Goal: Navigation & Orientation: Find specific page/section

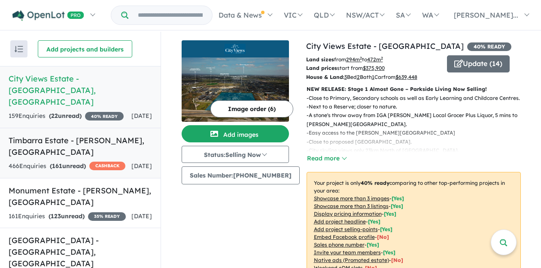
click at [85, 162] on strong "( 161 unread)" at bounding box center [68, 166] width 36 height 8
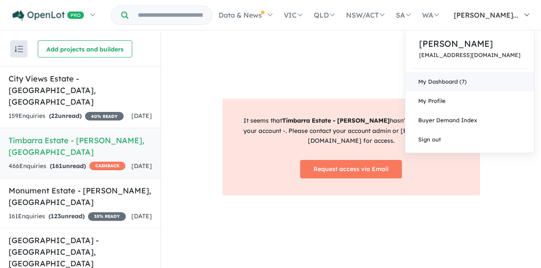
click at [487, 84] on link "My Dashboard (7)" at bounding box center [469, 81] width 129 height 19
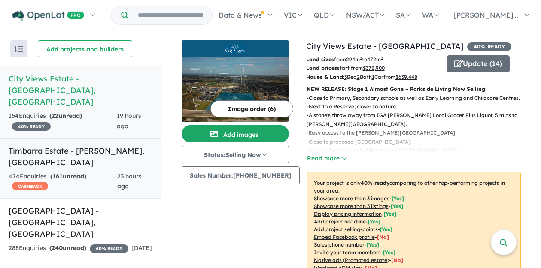
click at [74, 173] on strong "( 161 unread)" at bounding box center [68, 177] width 36 height 8
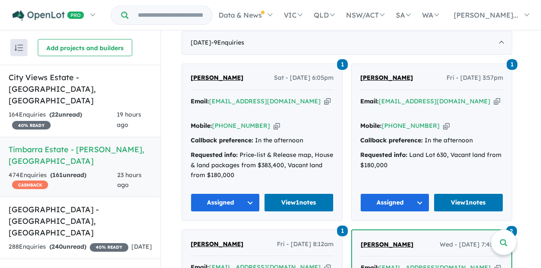
scroll to position [299, 0]
